Goal: Information Seeking & Learning: Learn about a topic

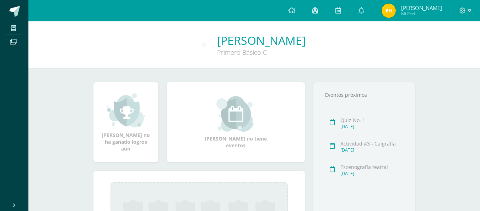
click at [387, 8] on img at bounding box center [389, 11] width 14 height 14
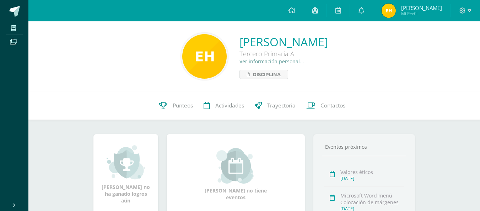
click at [328, 40] on link "Eddy Alejandro Hernández Lima" at bounding box center [283, 41] width 88 height 15
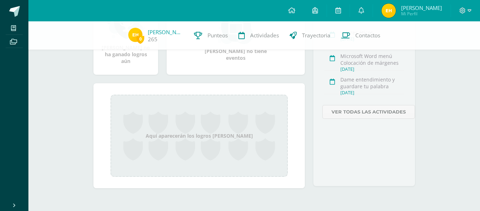
scroll to position [136, 0]
click at [385, 58] on div "Microsoft Word menú Colocación de márgenes" at bounding box center [372, 59] width 64 height 13
drag, startPoint x: 385, startPoint y: 58, endPoint x: 325, endPoint y: 64, distance: 60.3
click at [325, 64] on div "Microsoft Word menú Colocación de márgenes Sept. 13, 2025" at bounding box center [364, 59] width 80 height 12
drag, startPoint x: 365, startPoint y: 61, endPoint x: 260, endPoint y: 54, distance: 105.8
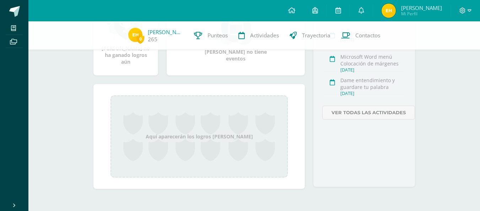
click at [260, 54] on div "Eddy Alejandro no tiene eventos" at bounding box center [235, 35] width 71 height 53
click at [271, 33] on span "Actividades" at bounding box center [264, 35] width 29 height 7
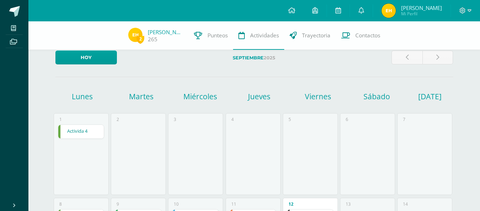
scroll to position [11, 0]
click at [71, 133] on link "Activida 4" at bounding box center [81, 130] width 46 height 13
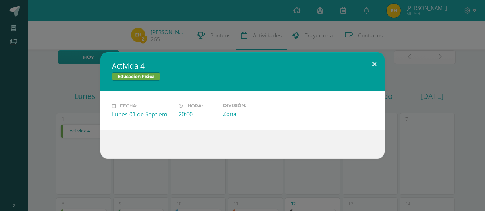
click at [375, 66] on button at bounding box center [374, 64] width 20 height 24
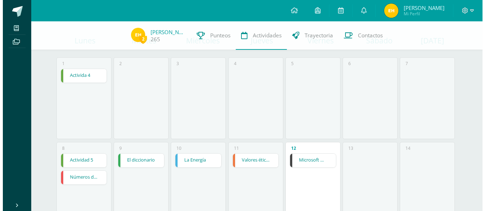
scroll to position [65, 0]
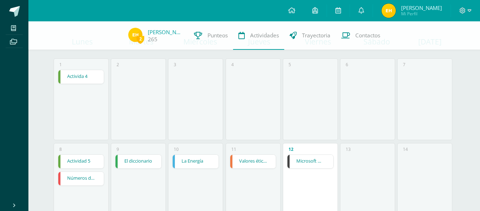
click at [306, 159] on link "Microsoft Word menú Colocación de márgenes" at bounding box center [310, 161] width 46 height 13
